Goal: Task Accomplishment & Management: Manage account settings

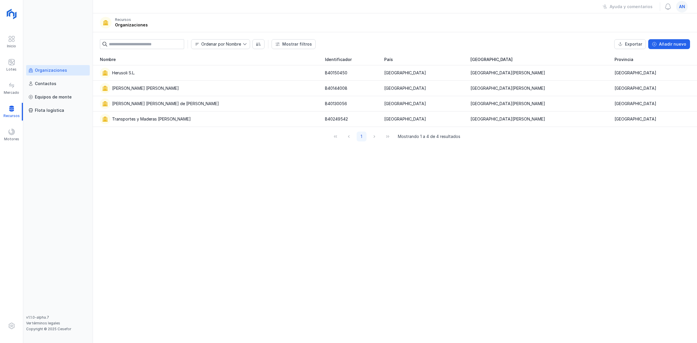
click at [686, 6] on div "an" at bounding box center [682, 7] width 12 height 12
click at [291, 221] on div "Nombre Identificador [GEOGRAPHIC_DATA] S.L. B40150450 España [GEOGRAPHIC_DATA][…" at bounding box center [395, 198] width 604 height 289
click at [49, 86] on div "Contactos" at bounding box center [45, 84] width 21 height 6
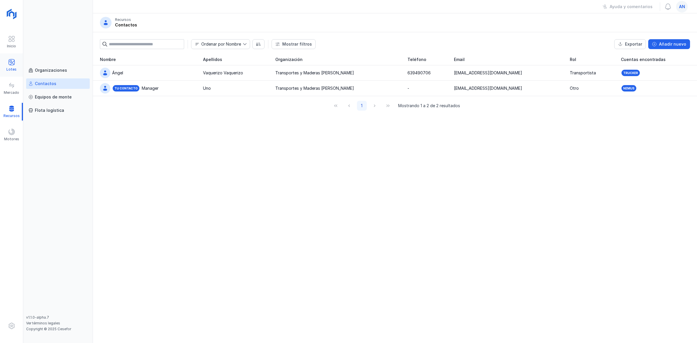
click at [12, 60] on span at bounding box center [11, 62] width 7 height 7
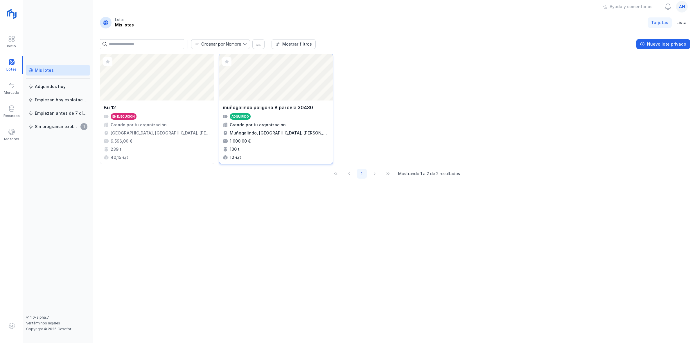
click at [265, 88] on div "Abrir lote" at bounding box center [276, 77] width 114 height 46
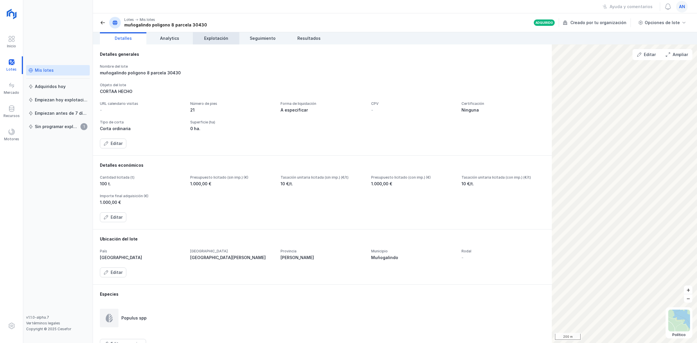
click at [216, 37] on span "Explotación" at bounding box center [216, 38] width 24 height 6
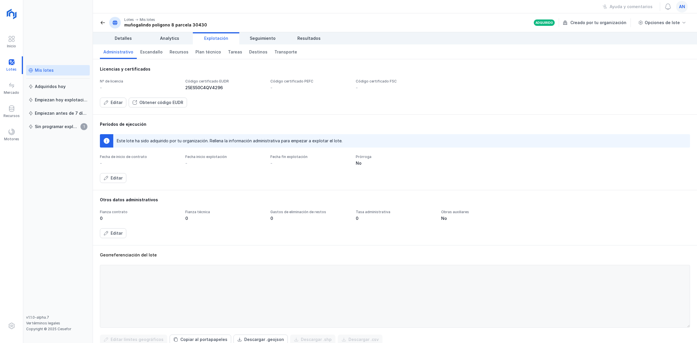
click at [102, 21] on span at bounding box center [103, 23] width 6 height 6
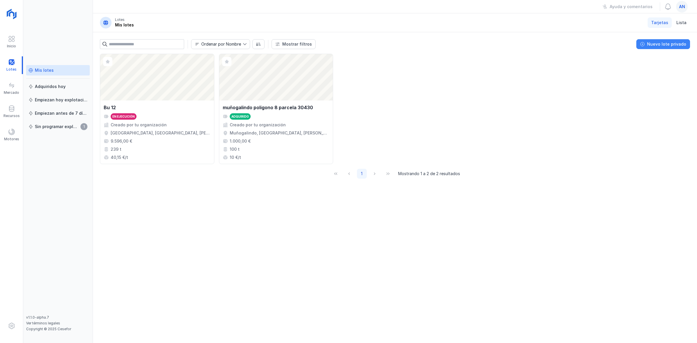
click at [665, 45] on div "Nuevo lote privado" at bounding box center [666, 44] width 39 height 6
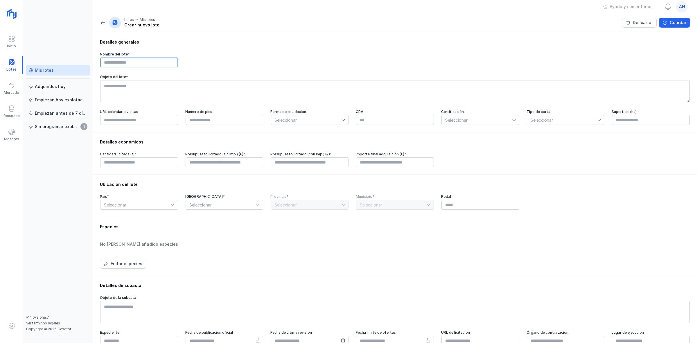
click at [124, 60] on input "text" at bounding box center [139, 63] width 78 height 10
paste input "**********"
click at [102, 63] on input "**********" at bounding box center [139, 63] width 78 height 10
type input "**********"
click at [136, 93] on textarea at bounding box center [395, 91] width 590 height 22
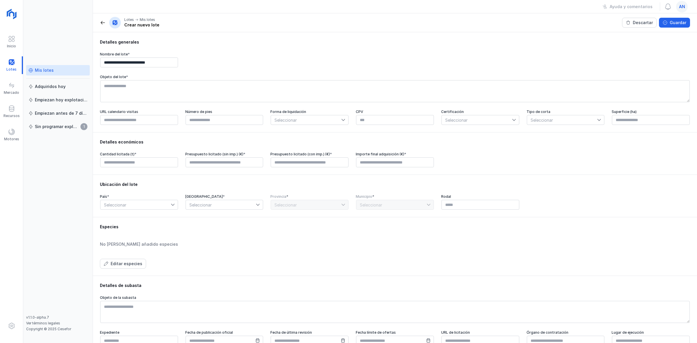
click at [683, 10] on div "an" at bounding box center [682, 7] width 12 height 12
click at [632, 78] on div "Cerrar sesión" at bounding box center [628, 75] width 27 height 6
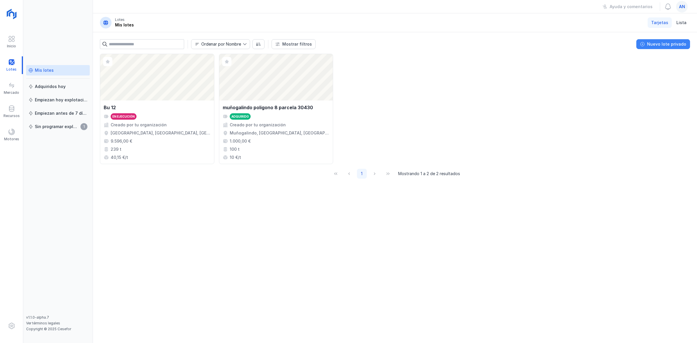
click at [672, 44] on div "Nuevo lote privado" at bounding box center [666, 44] width 39 height 6
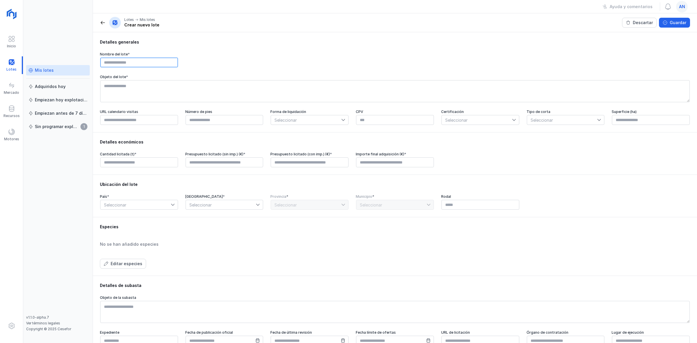
click at [158, 61] on input "text" at bounding box center [139, 63] width 78 height 10
type input "*"
type input "*********"
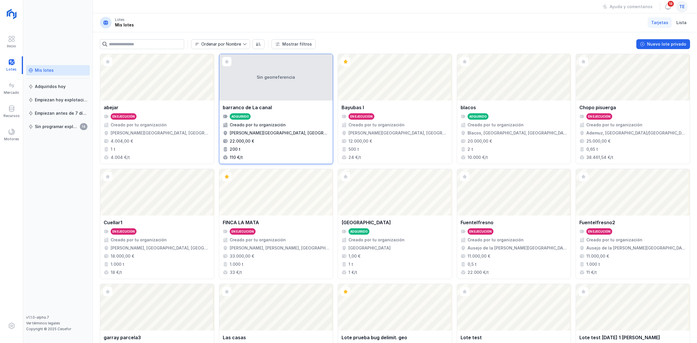
click at [278, 90] on div "Sin georreferencia" at bounding box center [276, 77] width 114 height 46
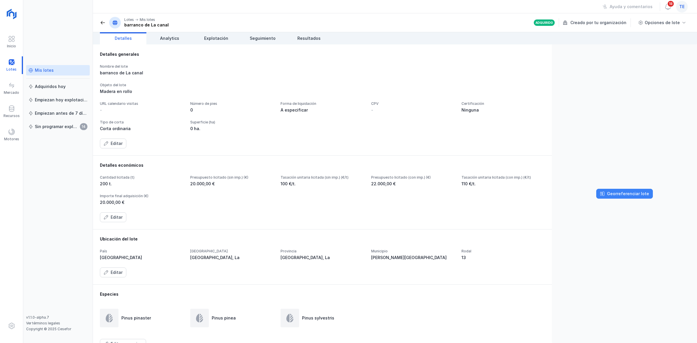
click at [602, 195] on span "Georreferenciar lote" at bounding box center [602, 193] width 5 height 5
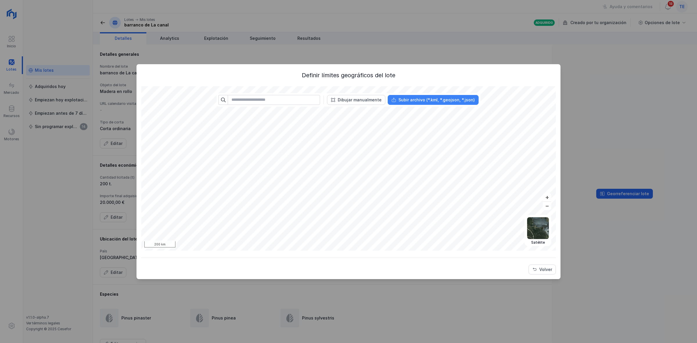
click at [414, 96] on button "Subir archivo (*.kml, *.geojson, *.json)" at bounding box center [433, 100] width 91 height 10
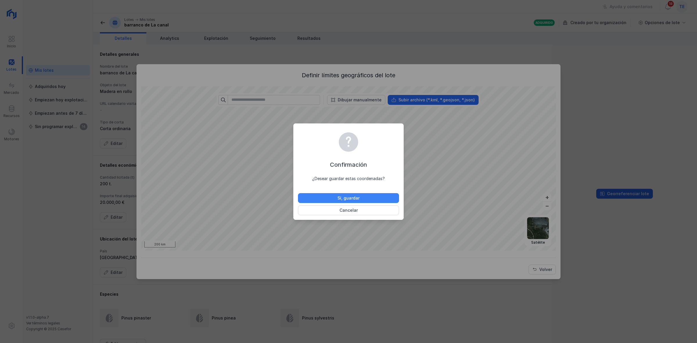
click at [324, 195] on button "Sí, guardar" at bounding box center [348, 198] width 101 height 10
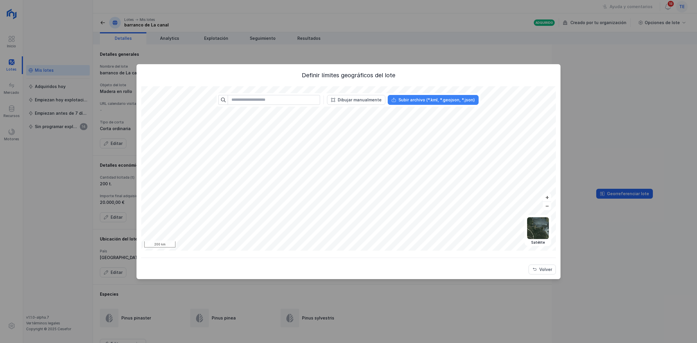
click at [449, 103] on button "Subir archivo (*.kml, *.geojson, *.json)" at bounding box center [433, 100] width 91 height 10
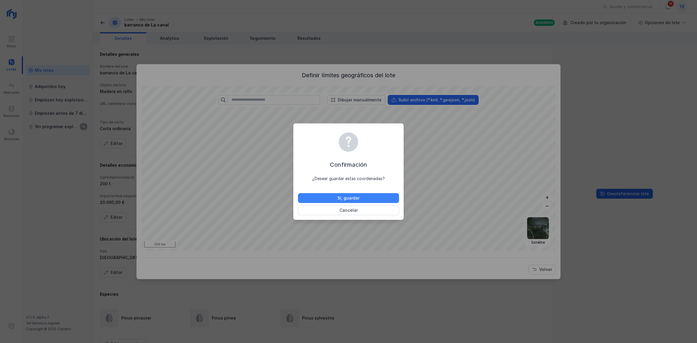
click at [389, 199] on button "Sí, guardar" at bounding box center [348, 198] width 101 height 10
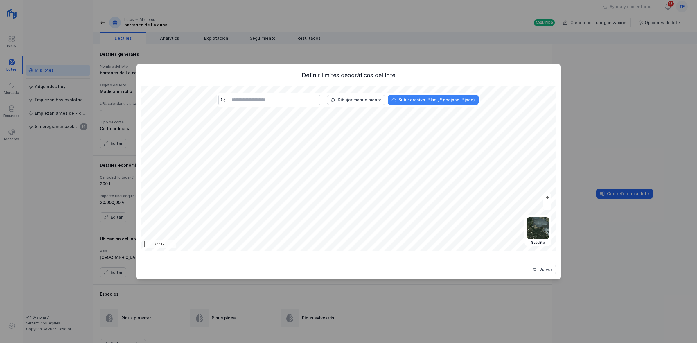
click at [440, 95] on button "Subir archivo (*.kml, *.geojson, *.json)" at bounding box center [433, 100] width 91 height 10
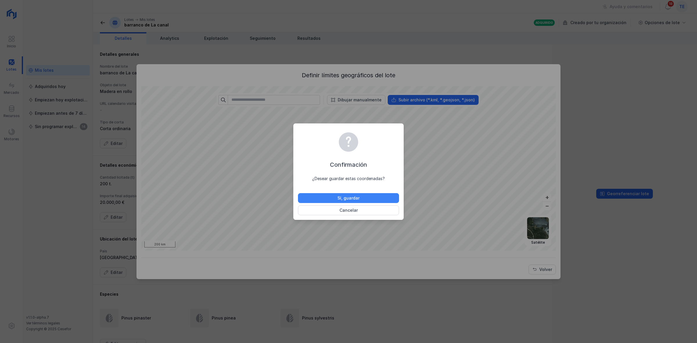
click at [373, 196] on button "Sí, guardar" at bounding box center [348, 198] width 101 height 10
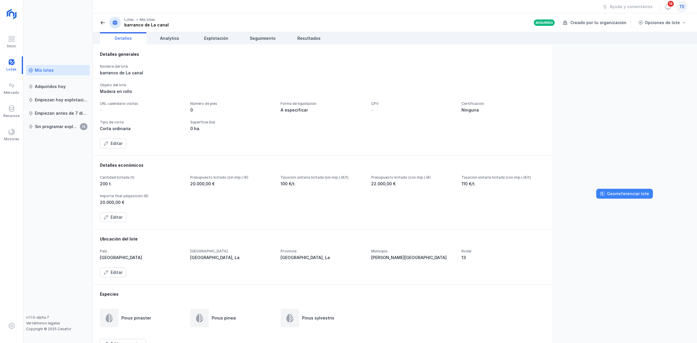
click at [617, 189] on button "Georreferenciar lote" at bounding box center [624, 194] width 57 height 10
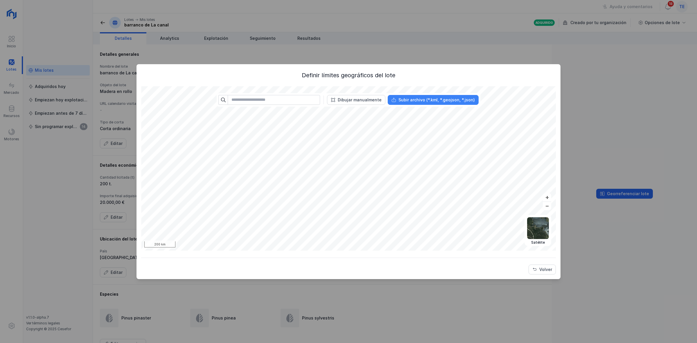
click at [422, 97] on div "Subir archivo (*.kml, *.geojson, *.json)" at bounding box center [436, 100] width 76 height 6
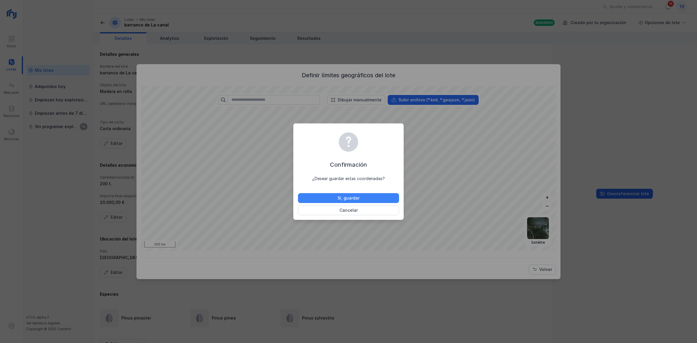
click at [337, 198] on div "Sí, guardar" at bounding box center [348, 198] width 22 height 6
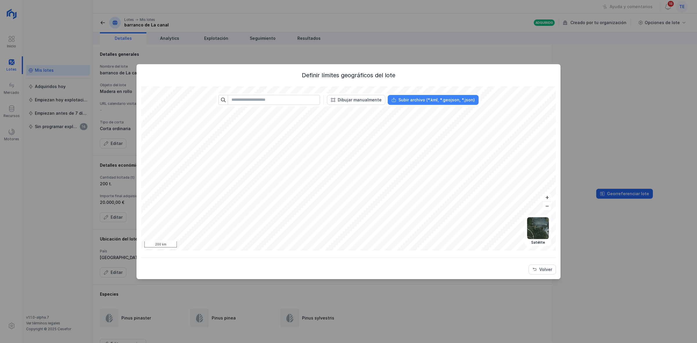
click at [418, 96] on button "Subir archivo (*.kml, *.geojson, *.json)" at bounding box center [433, 100] width 91 height 10
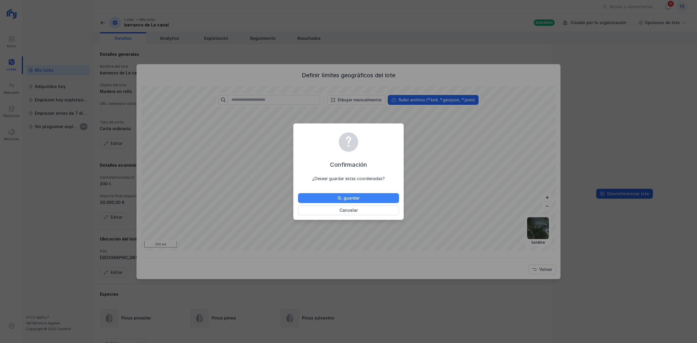
click at [309, 200] on button "Sí, guardar" at bounding box center [348, 198] width 101 height 10
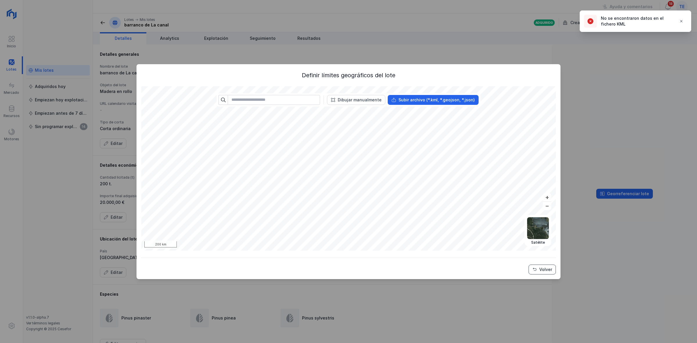
click at [541, 268] on div "Volver" at bounding box center [545, 270] width 13 height 6
